Goal: Communication & Community: Answer question/provide support

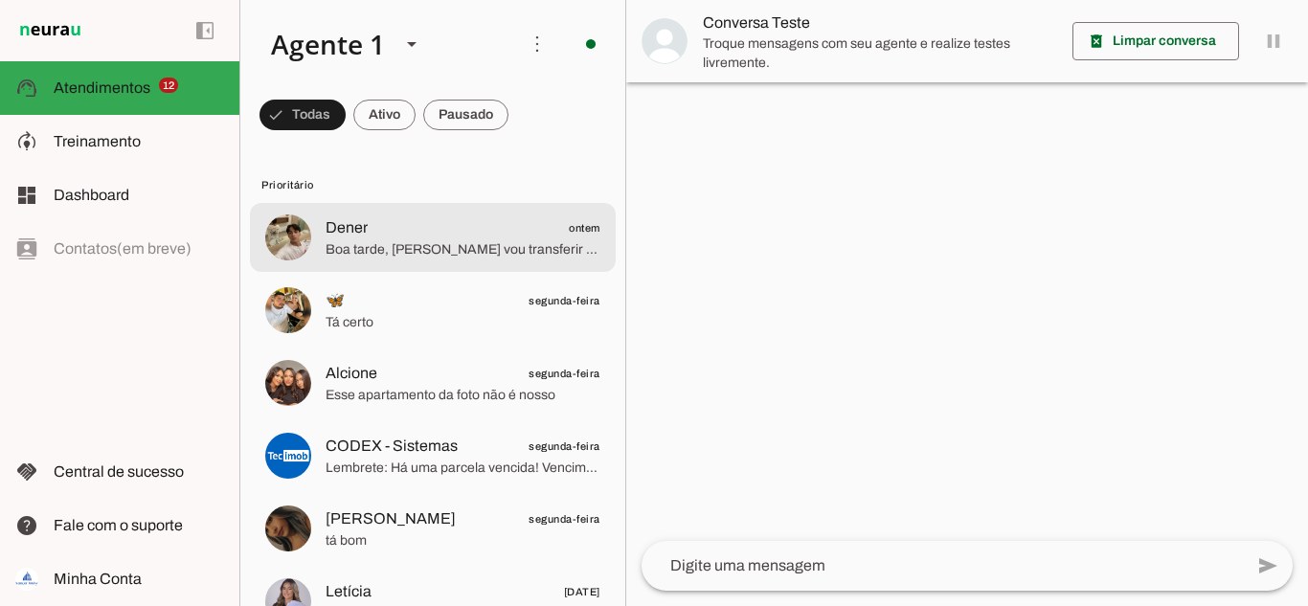
click at [402, 250] on span "Boa tarde, [PERSON_NAME] vou transferir o seu atendimento para um corretor!" at bounding box center [463, 249] width 275 height 19
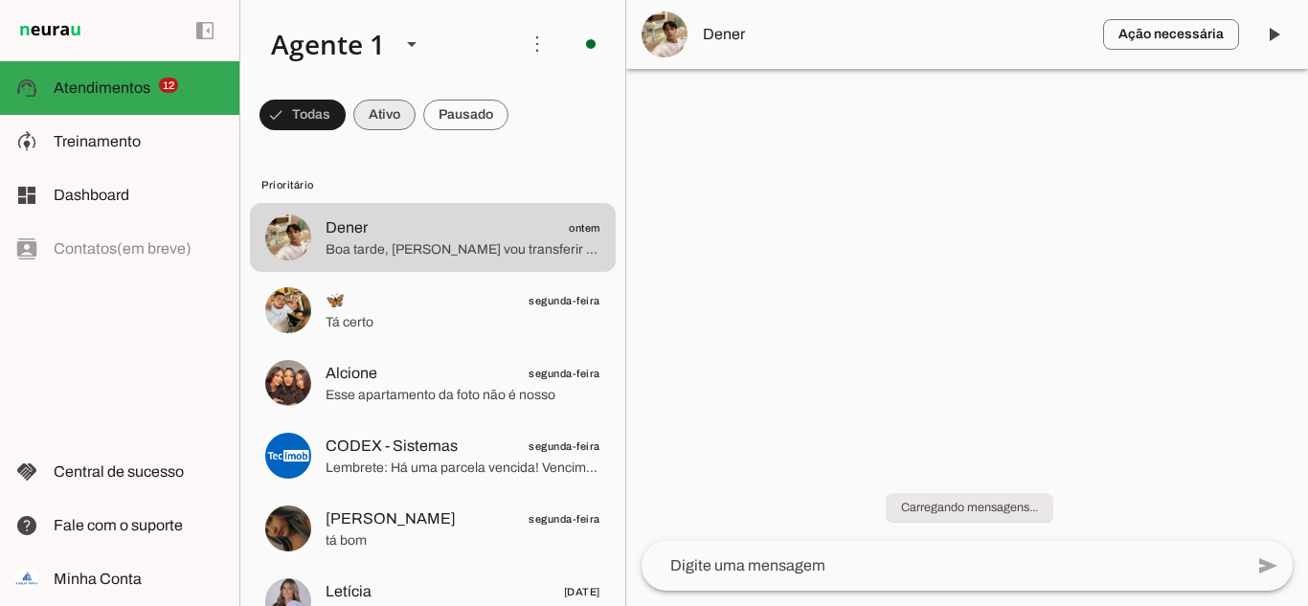
click at [346, 120] on span at bounding box center [303, 115] width 86 height 46
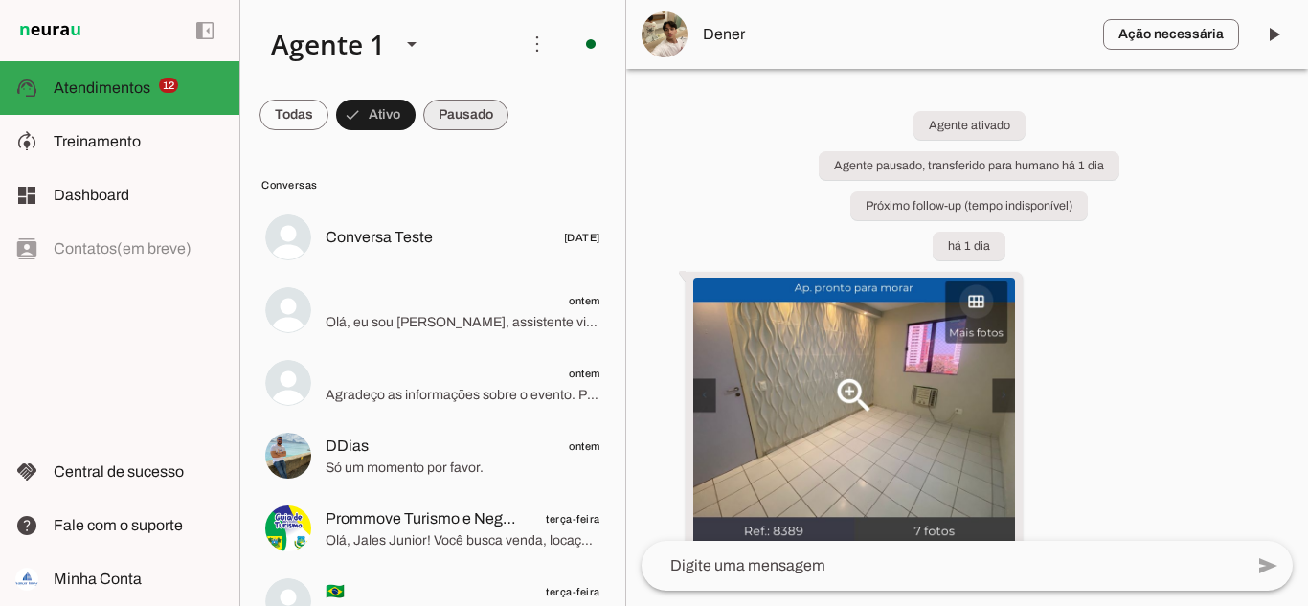
click at [329, 121] on span at bounding box center [294, 115] width 69 height 46
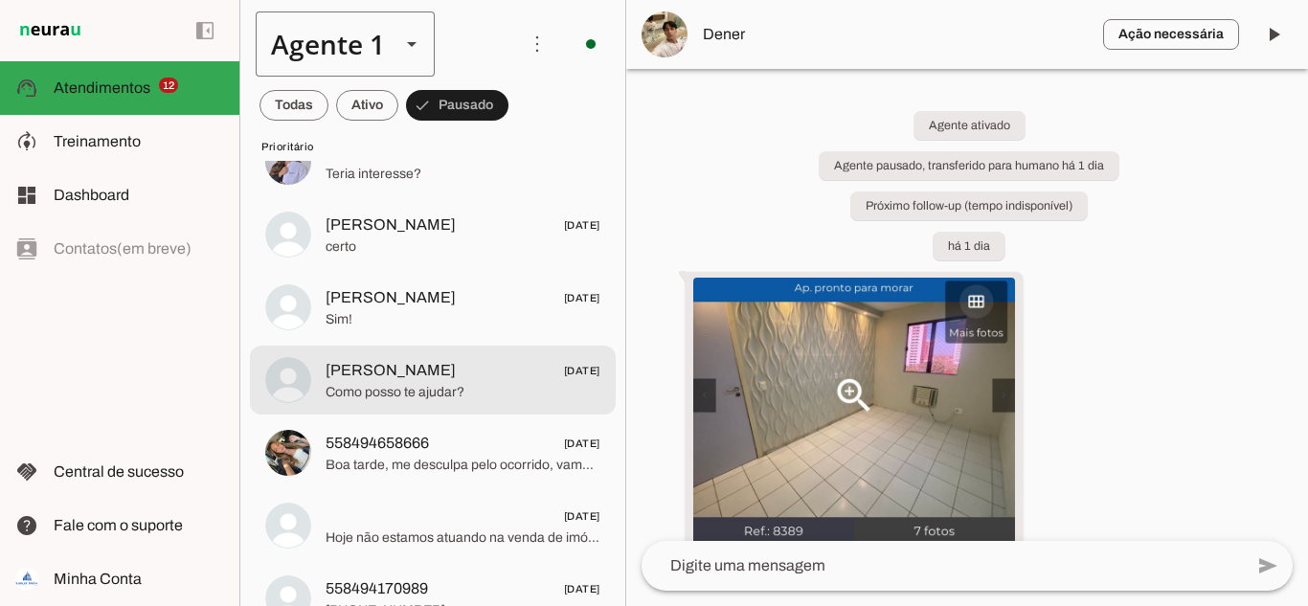
scroll to position [96, 0]
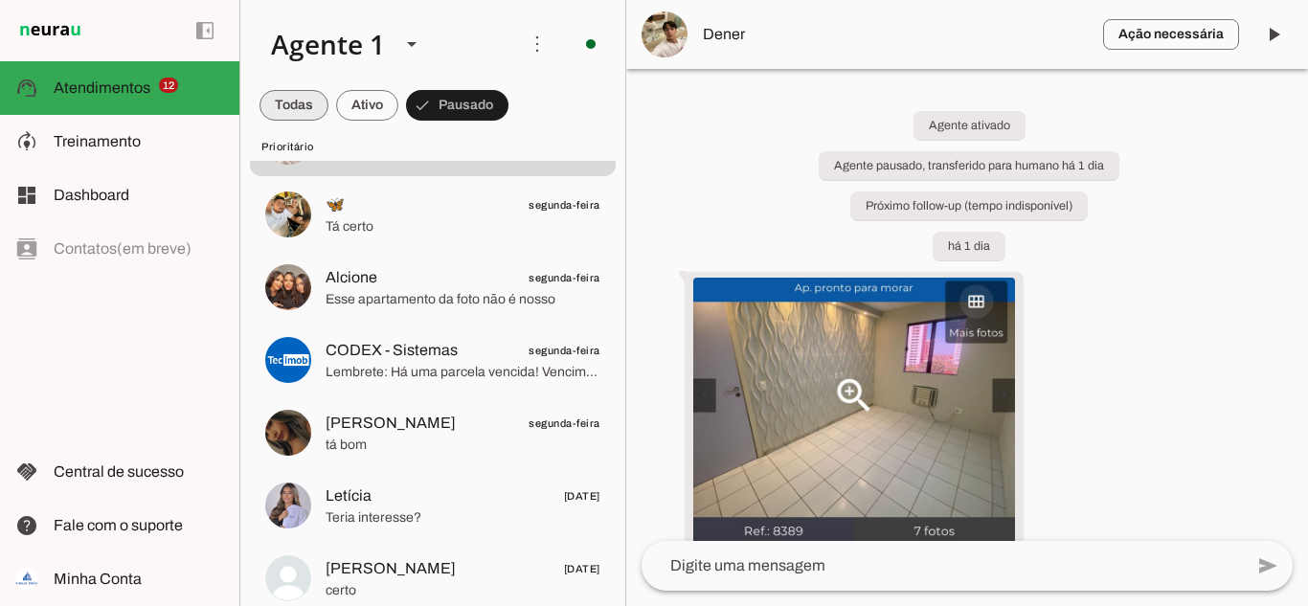
click at [302, 102] on span at bounding box center [294, 105] width 69 height 46
click at [346, 101] on span at bounding box center [303, 105] width 86 height 46
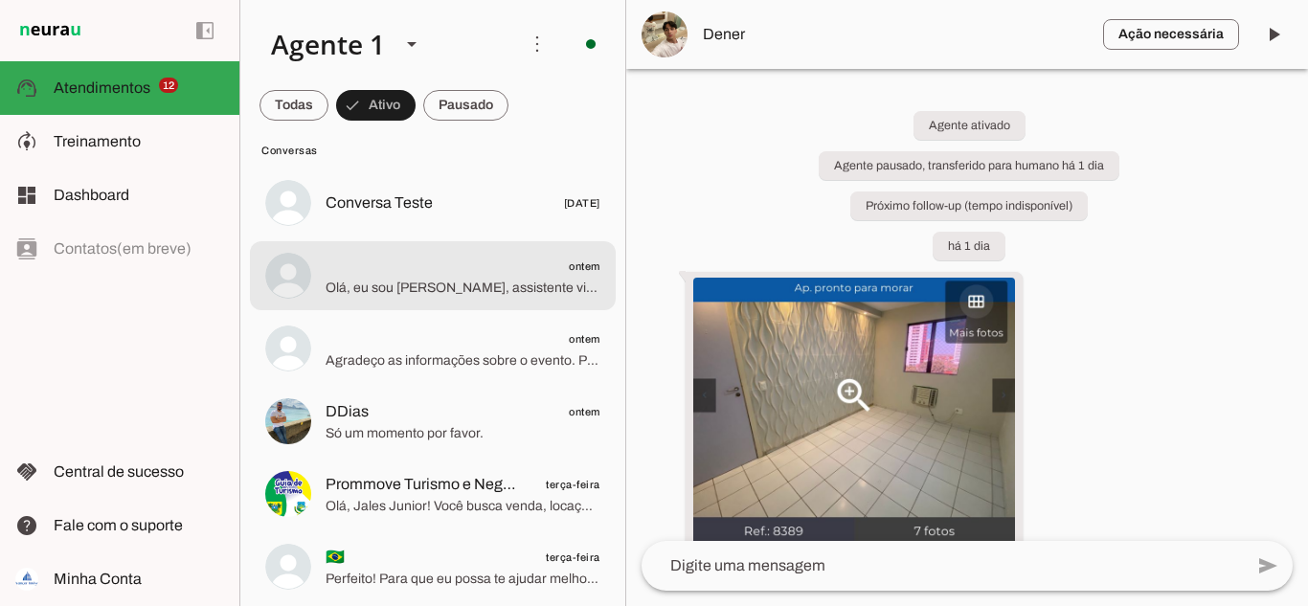
scroll to position [0, 0]
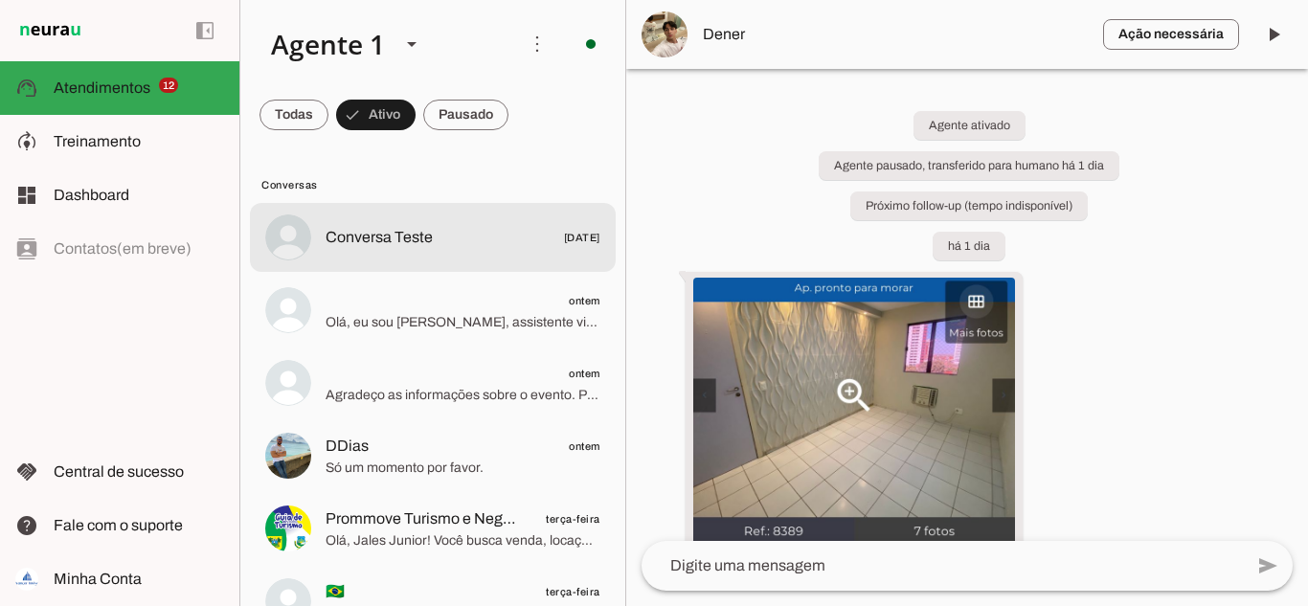
click at [410, 227] on span "Conversa Teste" at bounding box center [379, 237] width 107 height 23
